Goal: Task Accomplishment & Management: Use online tool/utility

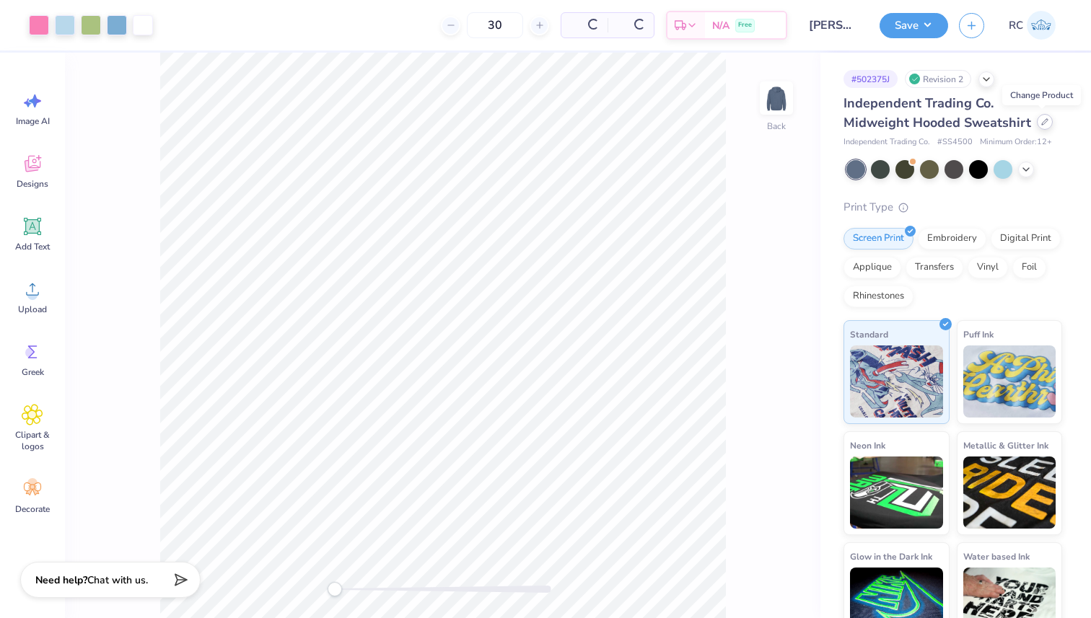
click at [1048, 124] on div at bounding box center [1045, 122] width 16 height 16
click at [983, 73] on icon at bounding box center [986, 78] width 12 height 12
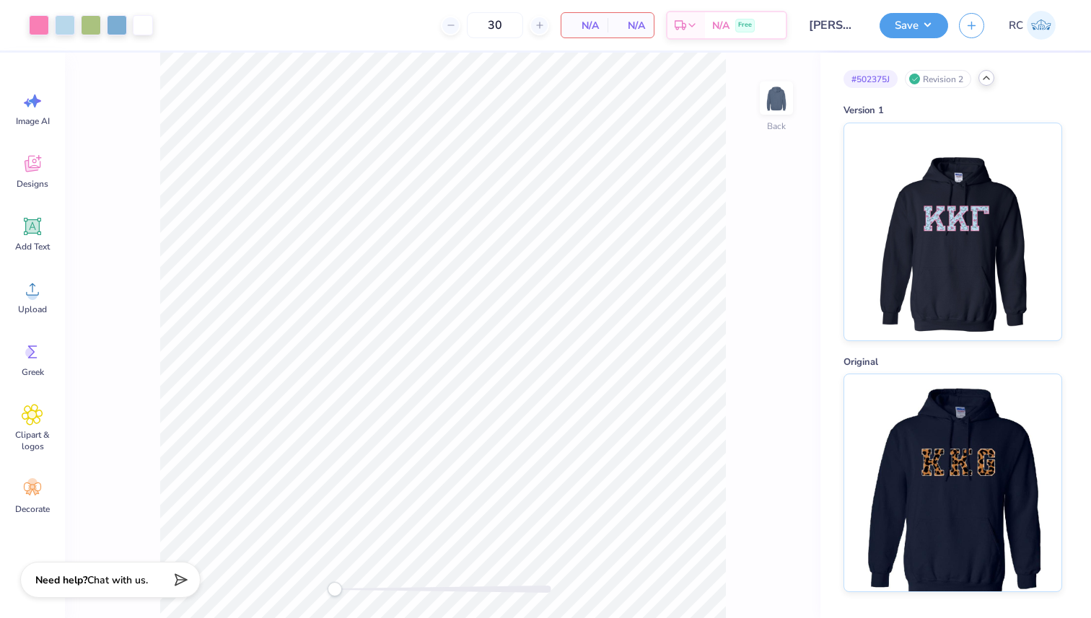
click at [985, 76] on icon at bounding box center [986, 78] width 12 height 12
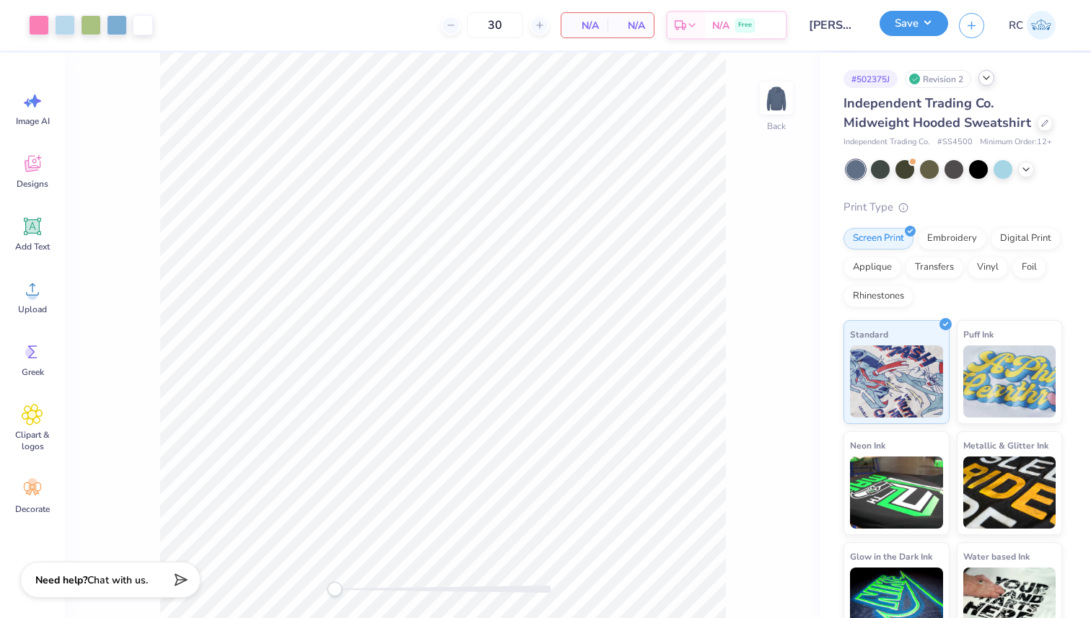
click at [934, 27] on button "Save" at bounding box center [913, 23] width 69 height 25
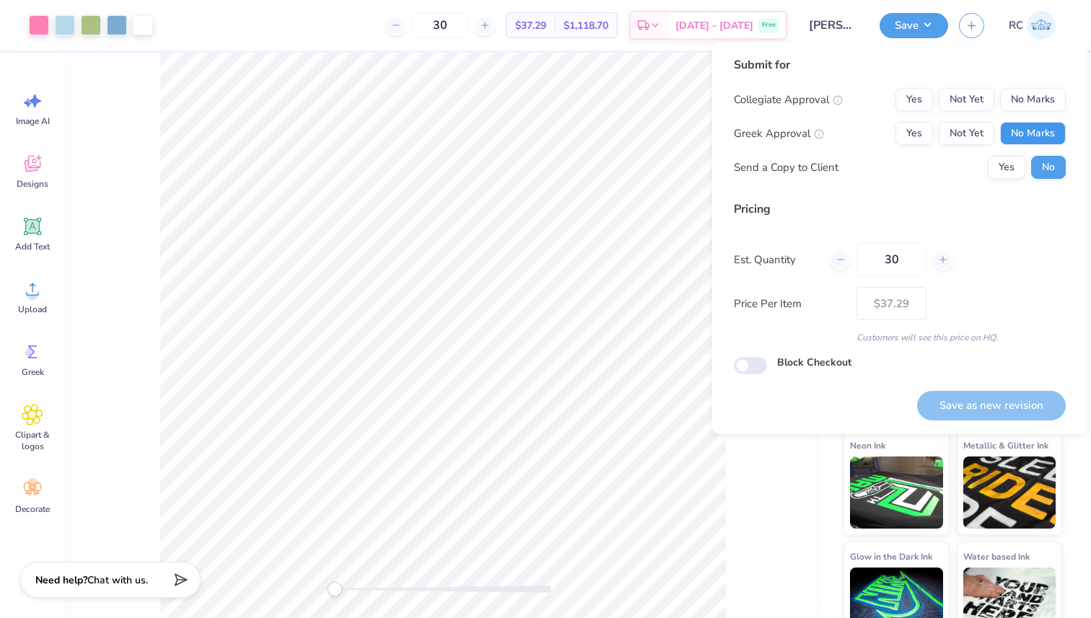
click at [1032, 129] on button "No Marks" at bounding box center [1033, 133] width 66 height 23
click at [1030, 102] on button "No Marks" at bounding box center [1033, 99] width 66 height 23
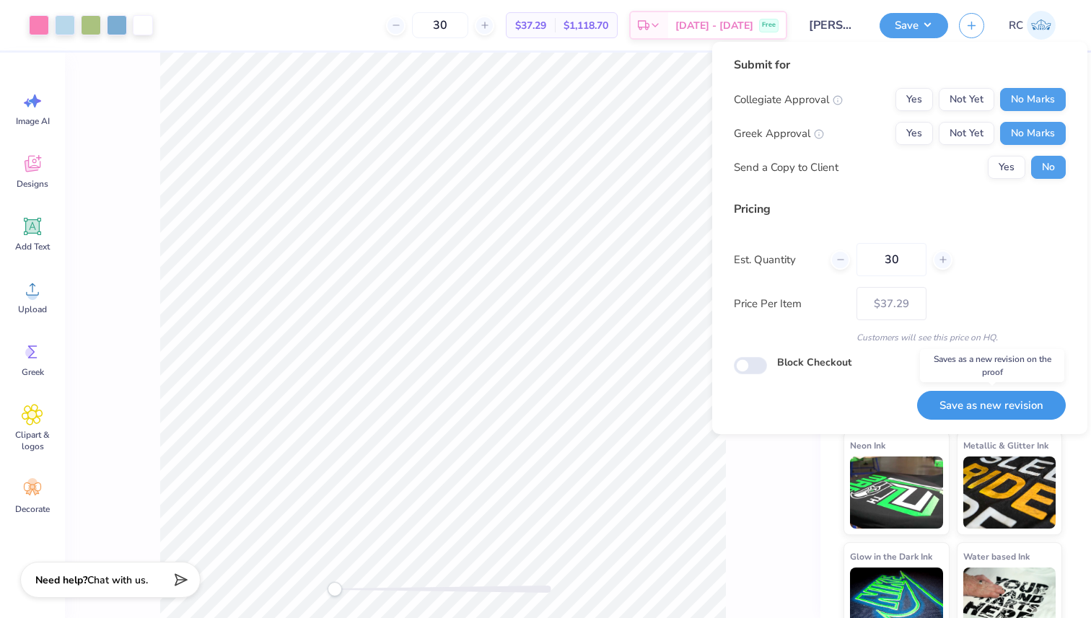
click at [998, 408] on button "Save as new revision" at bounding box center [991, 406] width 149 height 30
type input "$37.29"
